Goal: Transaction & Acquisition: Book appointment/travel/reservation

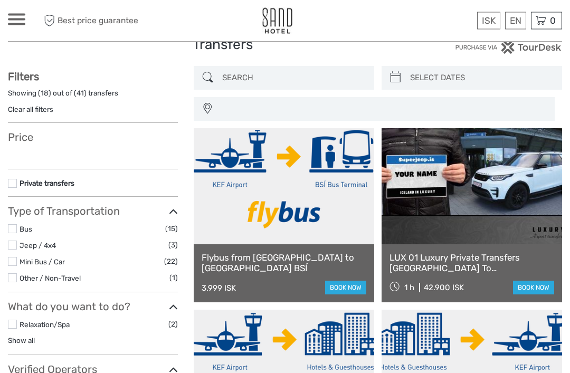
select select
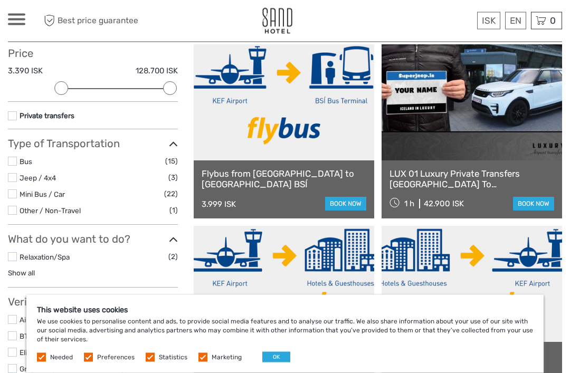
scroll to position [121, 0]
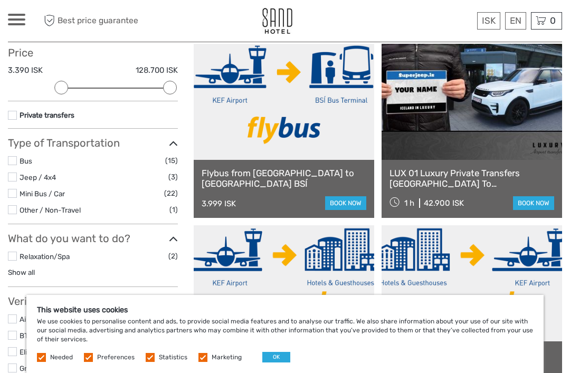
click at [352, 205] on link "book now" at bounding box center [345, 203] width 41 height 14
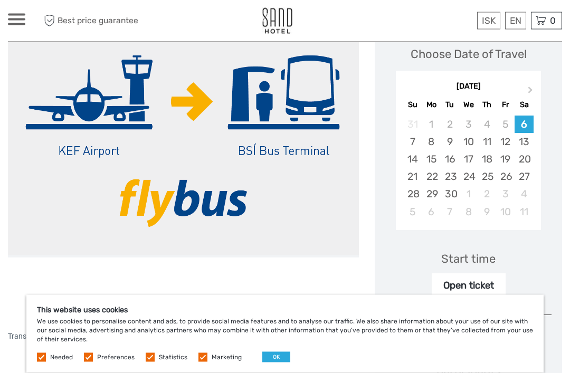
scroll to position [155, 0]
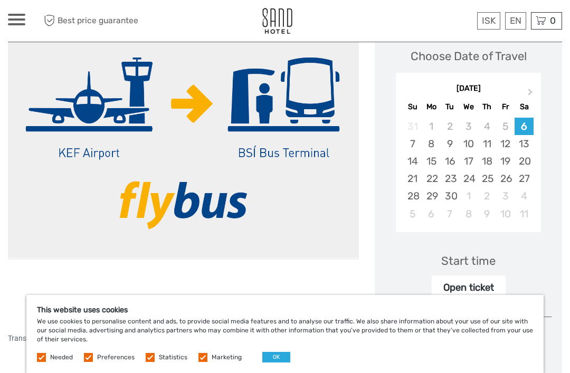
click at [534, 98] on button "Next Month" at bounding box center [531, 94] width 17 height 17
click at [423, 195] on div "24" at bounding box center [432, 195] width 18 height 17
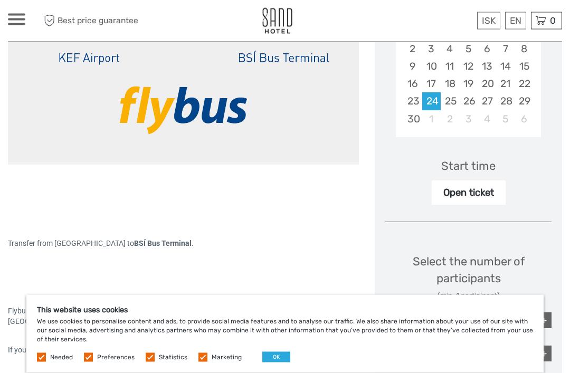
scroll to position [259, 0]
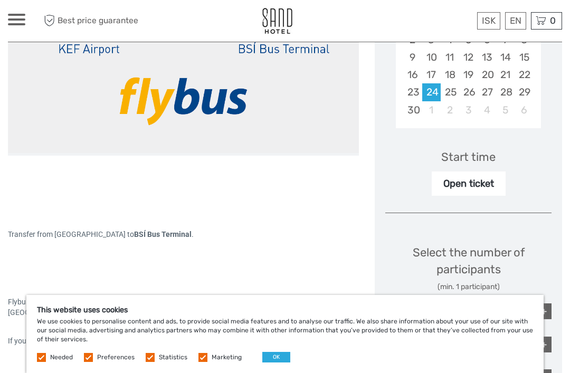
click at [484, 183] on div "Open ticket" at bounding box center [469, 184] width 74 height 24
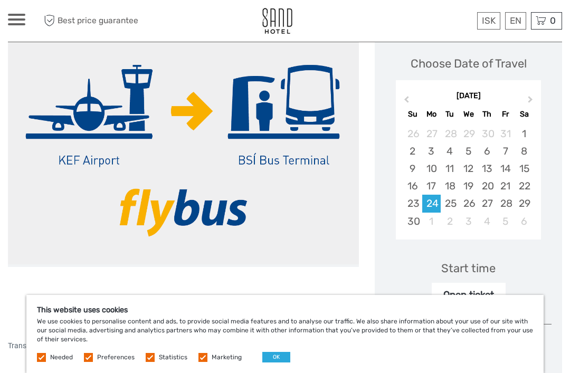
scroll to position [140, 0]
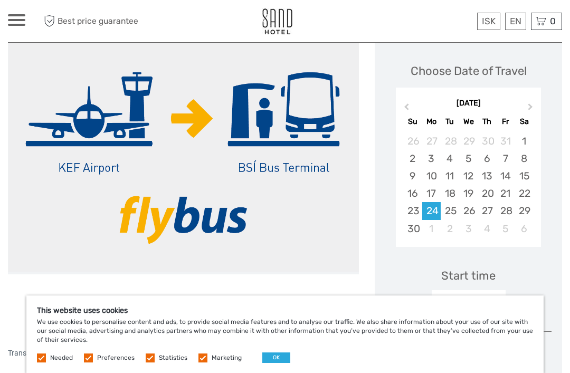
click at [485, 271] on div "Start time" at bounding box center [469, 275] width 54 height 16
click at [480, 272] on div "Start time" at bounding box center [469, 275] width 54 height 16
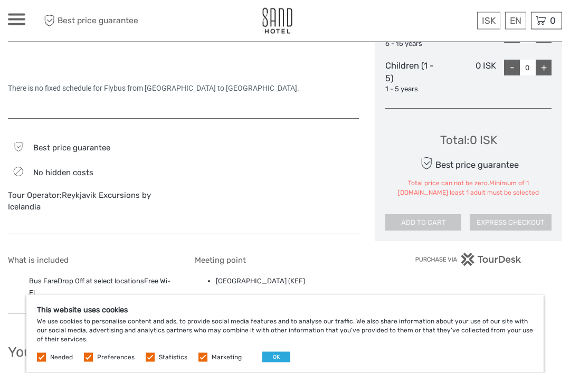
scroll to position [569, 0]
click at [46, 363] on div "Needed Preferences Statistics Marketing OK" at bounding box center [165, 357] width 256 height 11
click at [91, 362] on label at bounding box center [88, 357] width 9 height 9
click at [0, 0] on input "checkbox" at bounding box center [0, 0] width 0 height 0
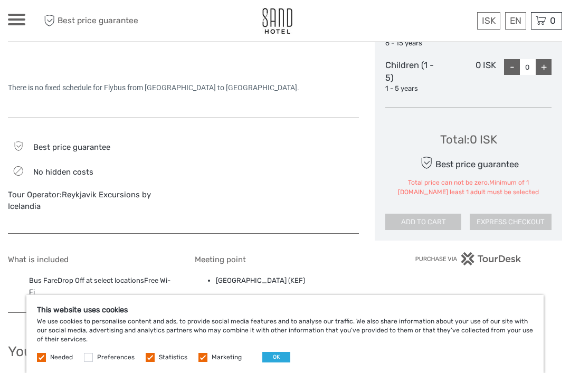
click at [150, 362] on label at bounding box center [150, 357] width 9 height 9
click at [0, 0] on input "checkbox" at bounding box center [0, 0] width 0 height 0
click at [203, 362] on label at bounding box center [203, 357] width 9 height 9
click at [0, 0] on input "checkbox" at bounding box center [0, 0] width 0 height 0
click at [275, 363] on button "OK" at bounding box center [276, 357] width 28 height 11
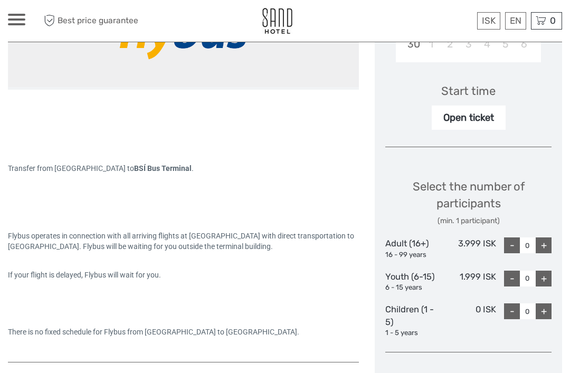
scroll to position [322, 0]
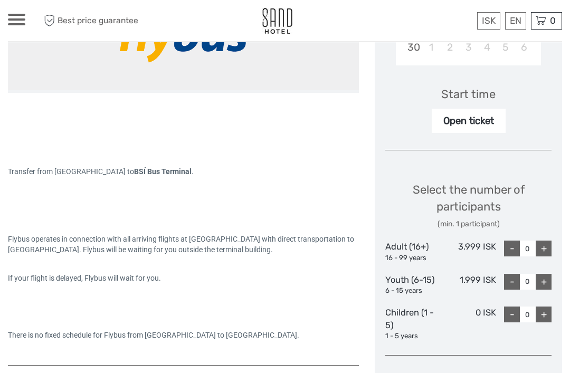
click at [550, 246] on div "+" at bounding box center [544, 249] width 16 height 16
click at [551, 241] on div "+" at bounding box center [544, 249] width 16 height 16
type input "2"
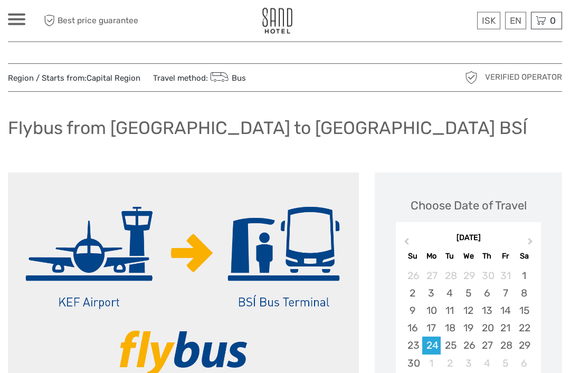
scroll to position [0, 0]
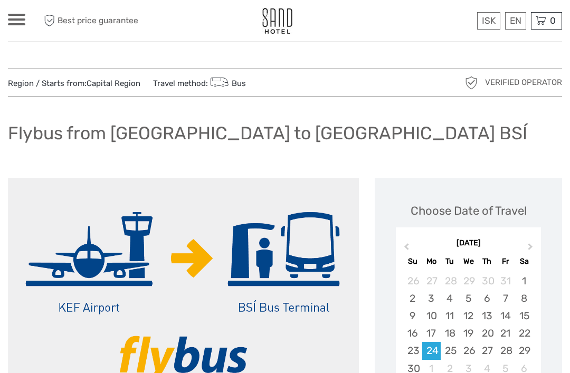
click at [0, 0] on link "English" at bounding box center [0, 0] width 0 height 0
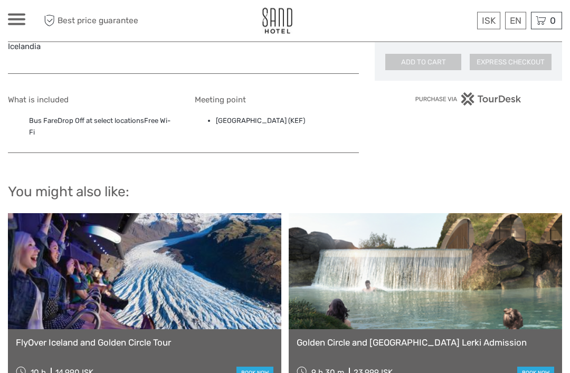
scroll to position [730, 0]
